Goal: Task Accomplishment & Management: Manage account settings

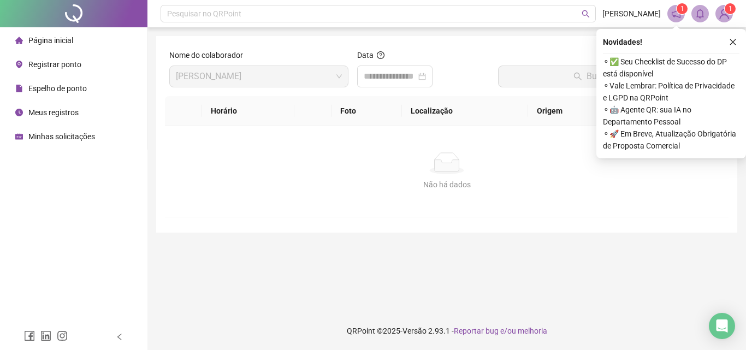
drag, startPoint x: 468, startPoint y: 35, endPoint x: 409, endPoint y: 57, distance: 62.7
click at [466, 35] on div "Pesquisar no QRPoint [PERSON_NAME] 1 1 Nome do colaborador [PERSON_NAME] Data B…" at bounding box center [446, 175] width 598 height 350
click at [72, 88] on span "Espelho de ponto" at bounding box center [57, 88] width 58 height 9
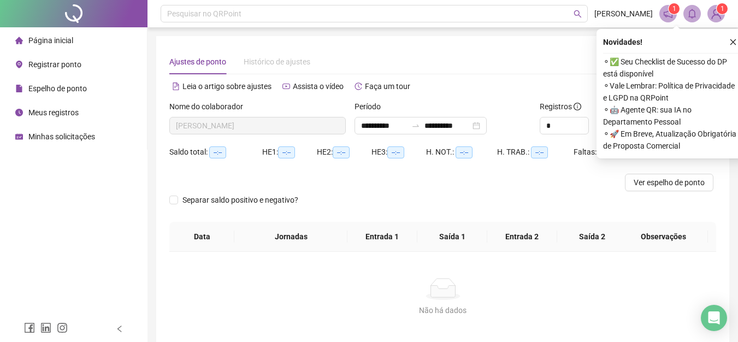
type input "**********"
click at [477, 55] on div "Ajustes de ponto Histórico de ajustes" at bounding box center [442, 61] width 547 height 25
click at [734, 39] on icon "close" at bounding box center [733, 42] width 8 height 8
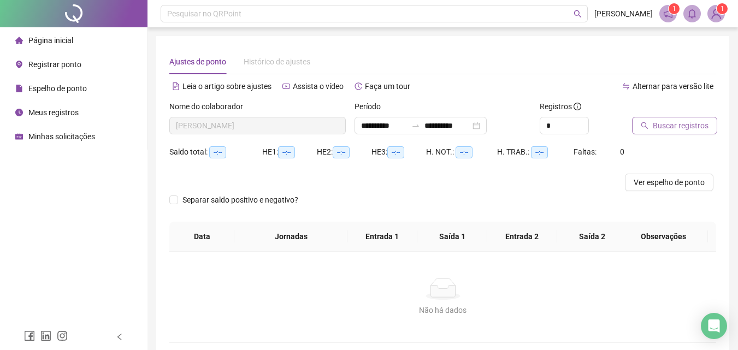
click at [678, 127] on span "Buscar registros" at bounding box center [681, 126] width 56 height 12
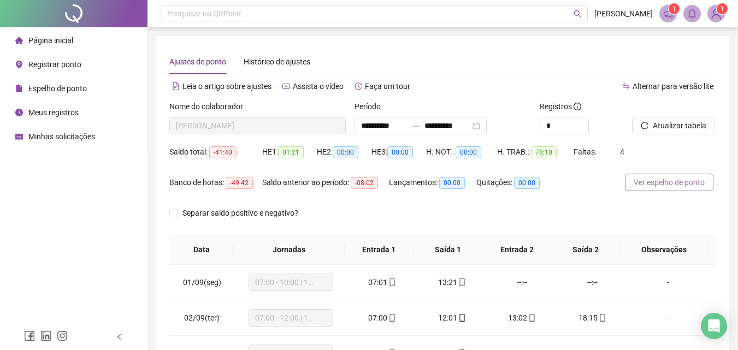
click at [672, 181] on span "Ver espelho de ponto" at bounding box center [668, 182] width 71 height 12
click at [45, 140] on span "Minhas solicitações" at bounding box center [61, 136] width 67 height 9
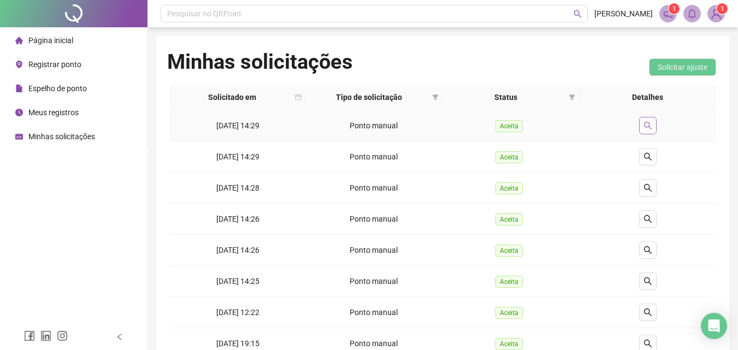
click at [652, 126] on button "button" at bounding box center [647, 125] width 17 height 17
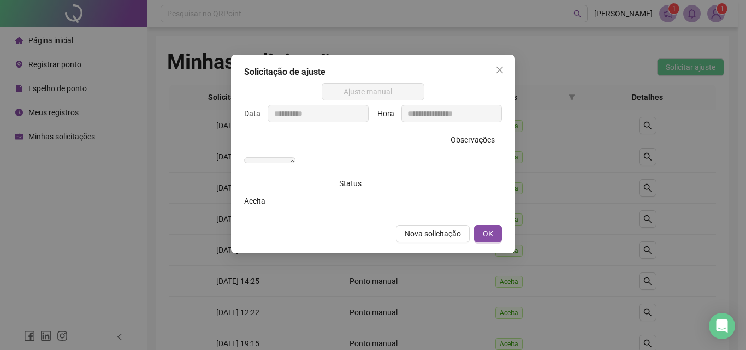
drag, startPoint x: 502, startPoint y: 67, endPoint x: 521, endPoint y: 79, distance: 22.3
click at [501, 68] on icon "close" at bounding box center [499, 70] width 7 height 7
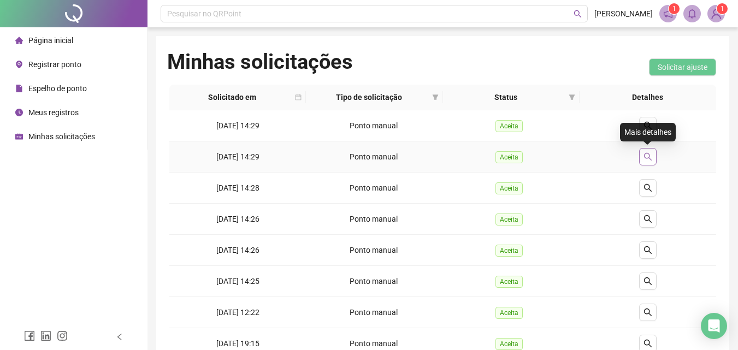
click at [648, 157] on icon "search" at bounding box center [647, 156] width 9 height 9
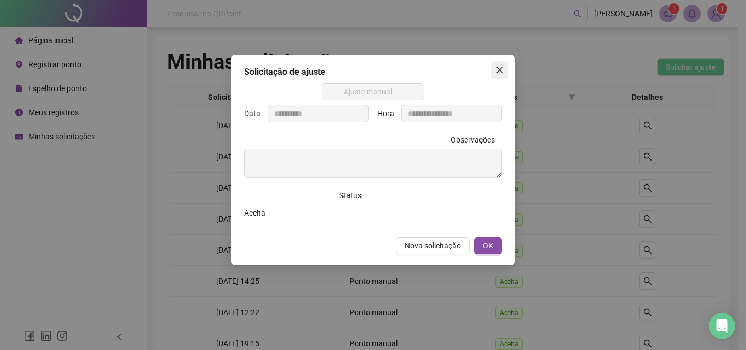
click at [502, 70] on icon "close" at bounding box center [499, 70] width 9 height 9
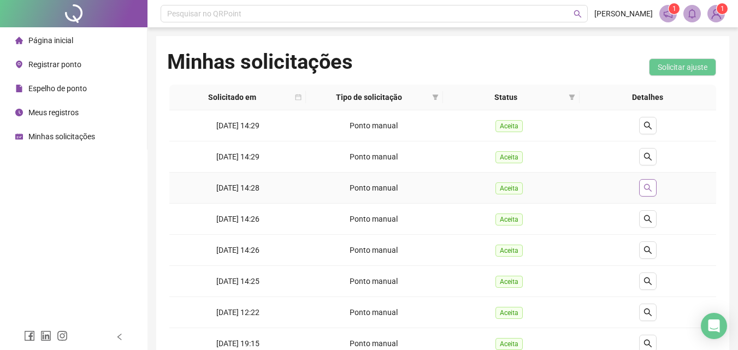
click at [646, 191] on icon "search" at bounding box center [647, 187] width 9 height 9
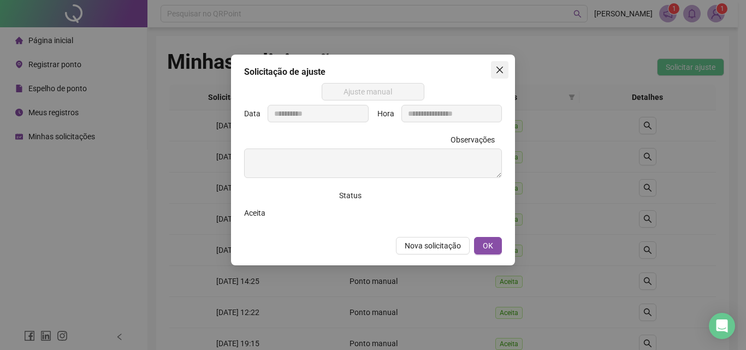
click at [502, 69] on icon "close" at bounding box center [499, 70] width 9 height 9
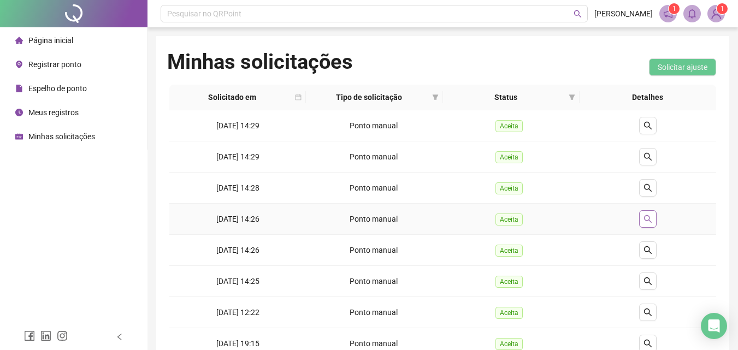
click at [651, 216] on icon "search" at bounding box center [647, 219] width 9 height 9
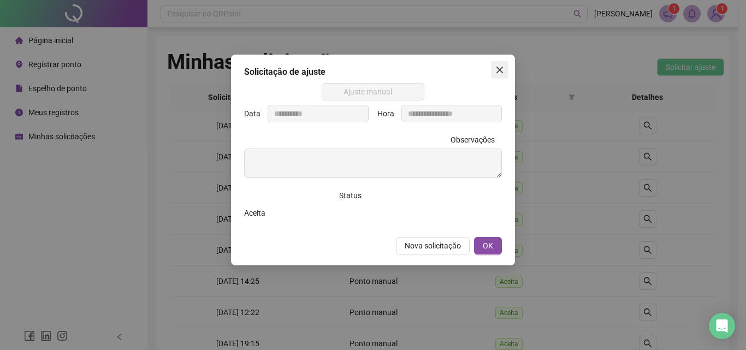
click at [494, 75] on button "Close" at bounding box center [499, 69] width 17 height 17
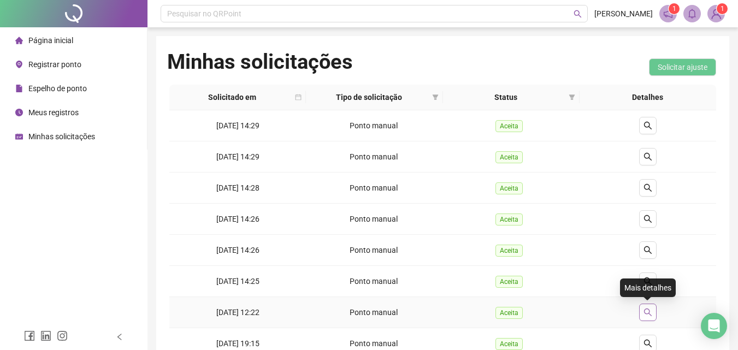
click at [643, 312] on icon "search" at bounding box center [647, 312] width 9 height 9
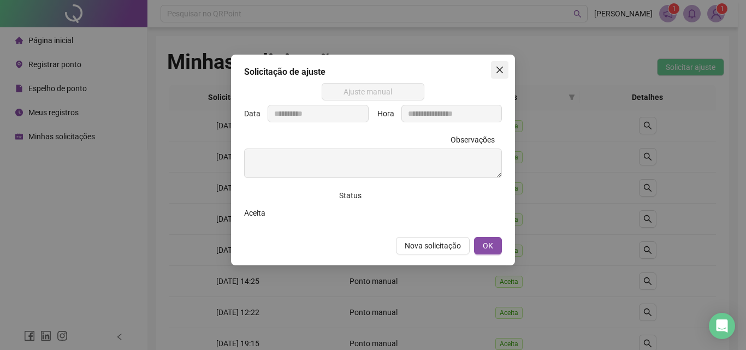
click at [495, 75] on button "Close" at bounding box center [499, 69] width 17 height 17
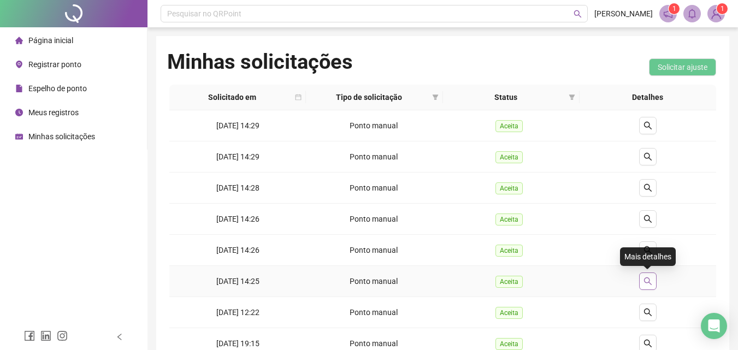
click at [645, 280] on icon "search" at bounding box center [647, 281] width 9 height 9
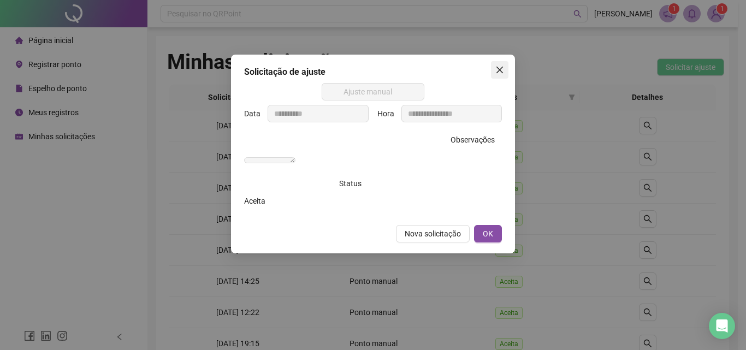
click at [491, 74] on button "Close" at bounding box center [499, 69] width 17 height 17
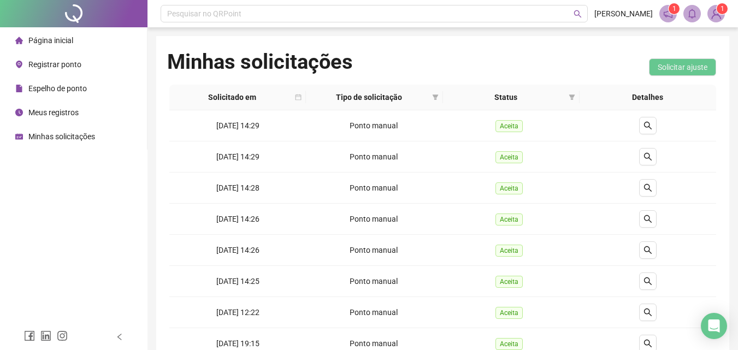
click at [61, 90] on span "Espelho de ponto" at bounding box center [57, 88] width 58 height 9
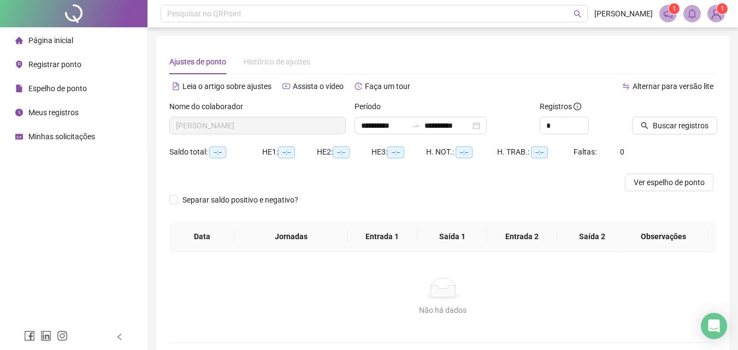
type input "**********"
click at [672, 122] on span "Buscar registros" at bounding box center [681, 126] width 56 height 12
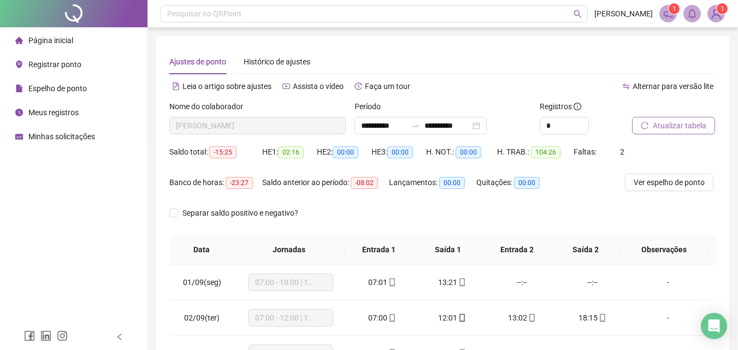
click at [686, 122] on span "Atualizar tabela" at bounding box center [680, 126] width 54 height 12
click at [648, 184] on span "Ver espelho de ponto" at bounding box center [668, 182] width 71 height 12
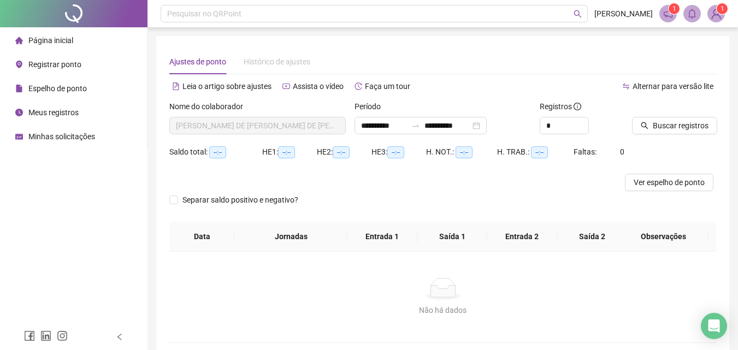
type input "**********"
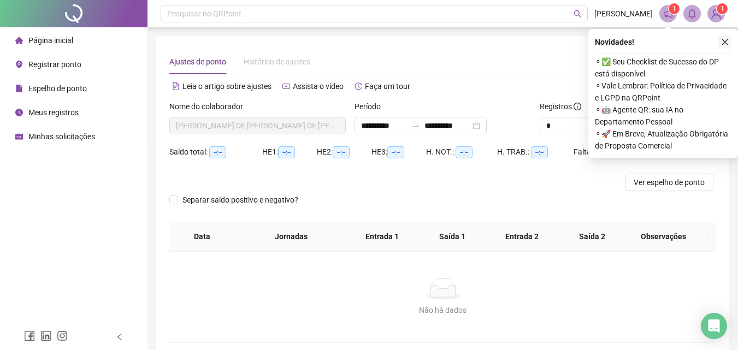
click at [728, 47] on button "button" at bounding box center [724, 41] width 13 height 13
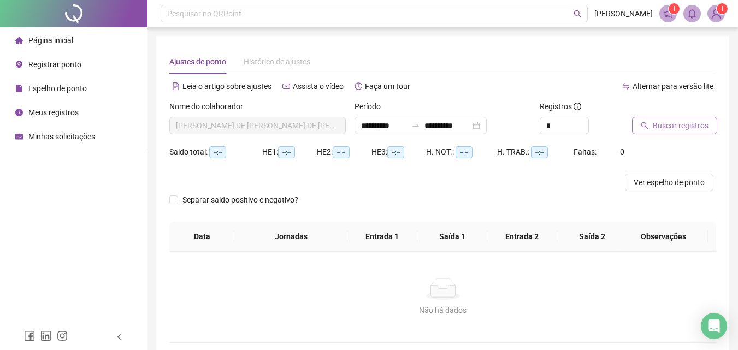
click at [671, 122] on span "Buscar registros" at bounding box center [681, 126] width 56 height 12
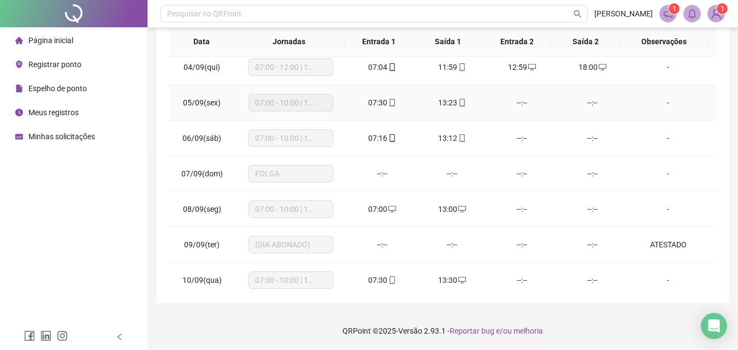
scroll to position [218, 0]
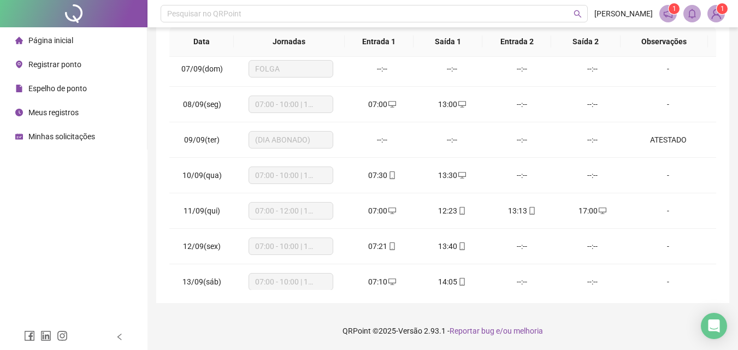
drag, startPoint x: 47, startPoint y: 113, endPoint x: 49, endPoint y: 139, distance: 25.7
click at [46, 113] on span "Meus registros" at bounding box center [53, 112] width 50 height 9
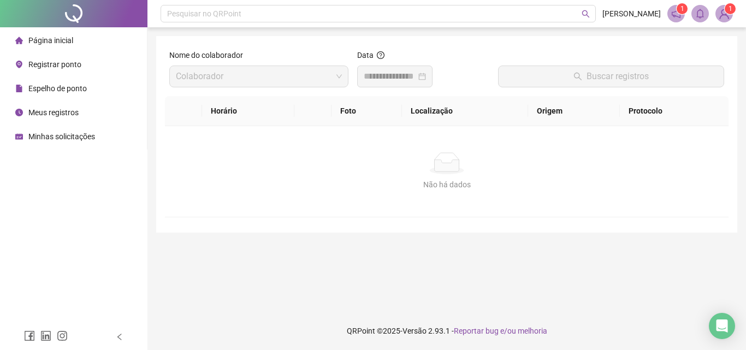
click at [48, 142] on div "Minhas solicitações" at bounding box center [55, 137] width 80 height 22
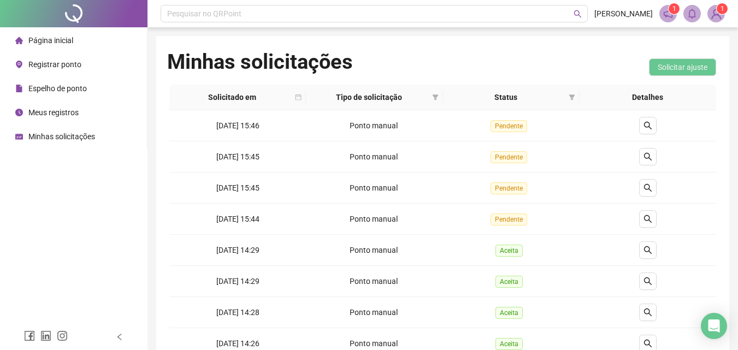
click at [45, 58] on div "Registrar ponto" at bounding box center [48, 65] width 66 height 22
